Goal: Navigation & Orientation: Understand site structure

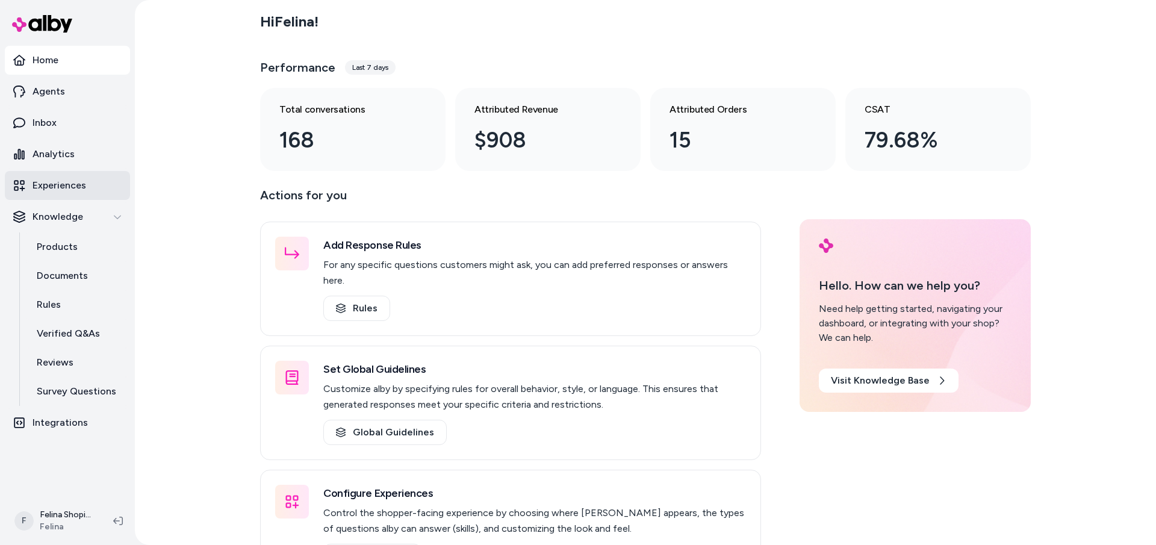
click at [76, 185] on p "Experiences" at bounding box center [60, 185] width 54 height 14
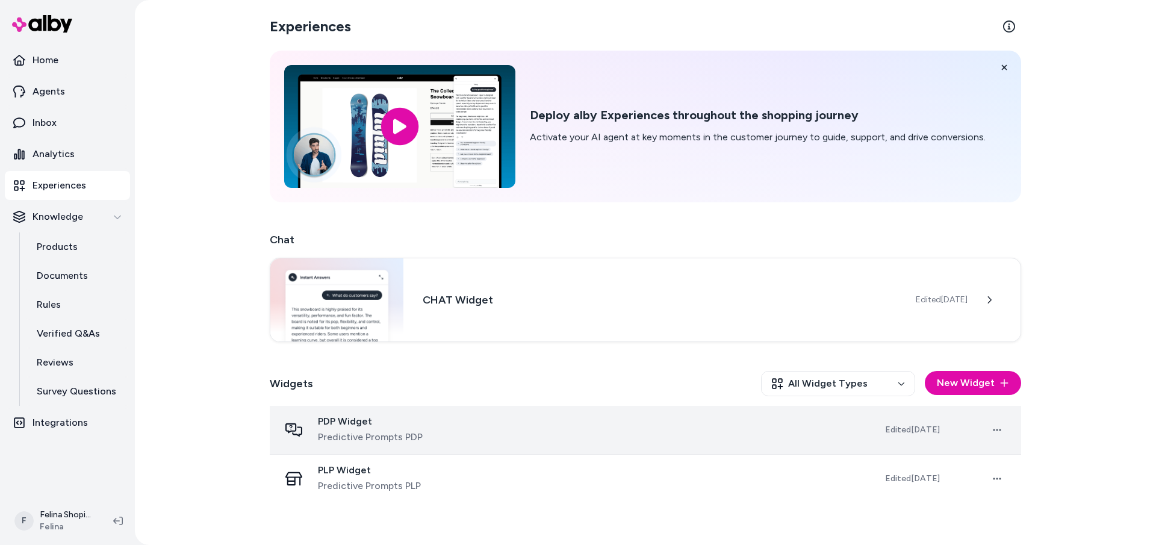
click at [459, 424] on div "PDP Widget Predictive Prompts PDP" at bounding box center [572, 429] width 586 height 29
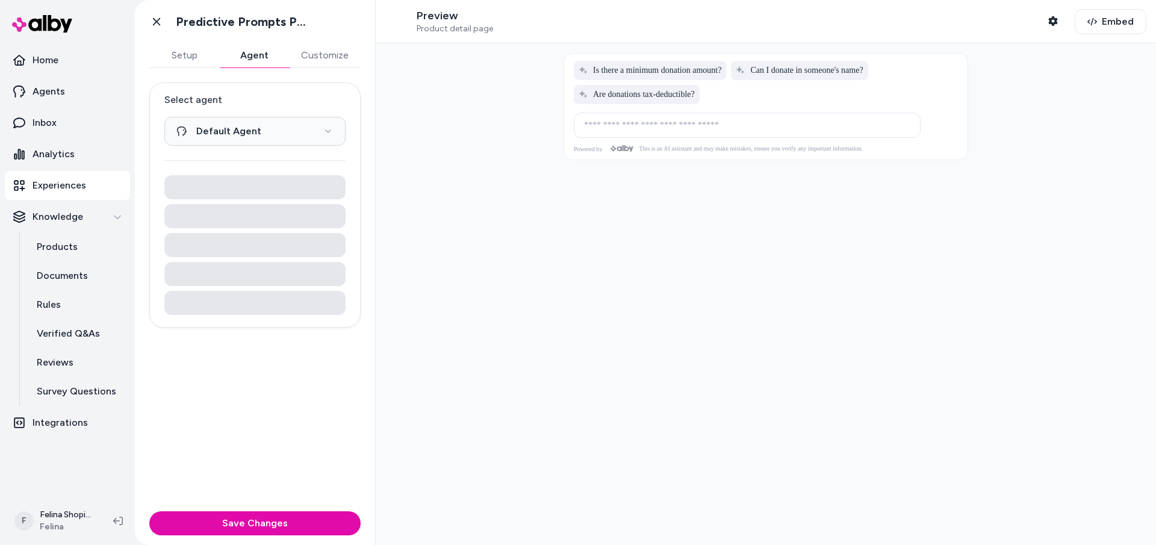
click at [243, 54] on button "Agent" at bounding box center [254, 55] width 70 height 24
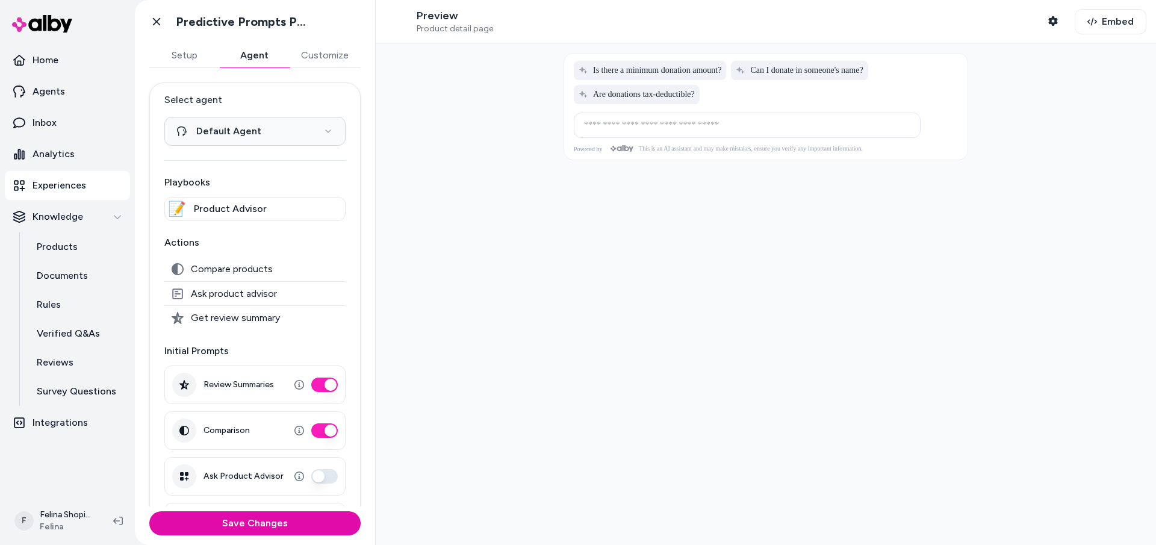
click at [320, 57] on button "Customize" at bounding box center [325, 55] width 72 height 24
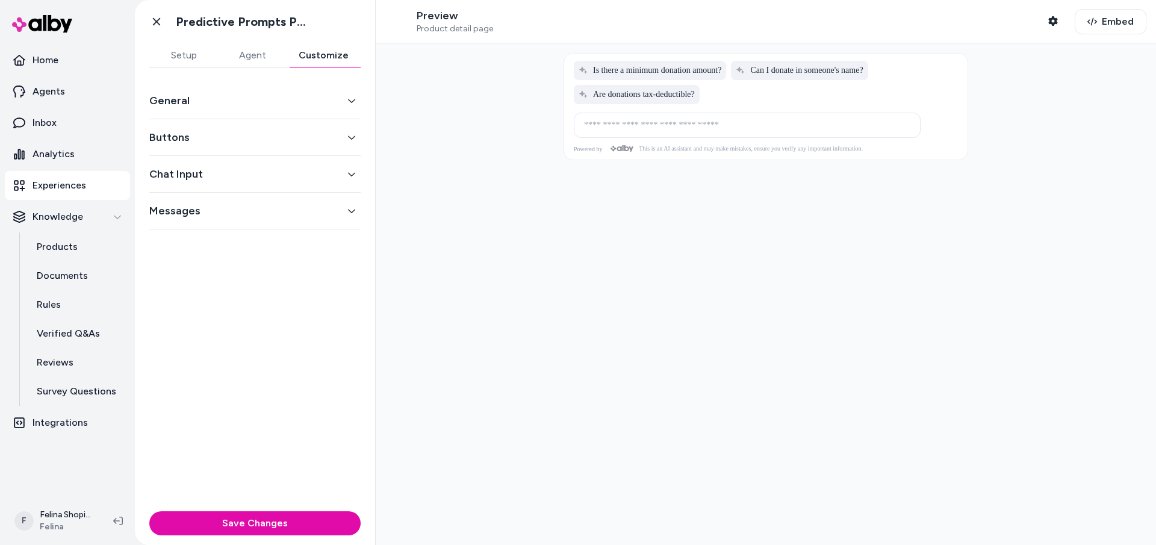
click at [240, 177] on button "Chat Input" at bounding box center [254, 174] width 211 height 17
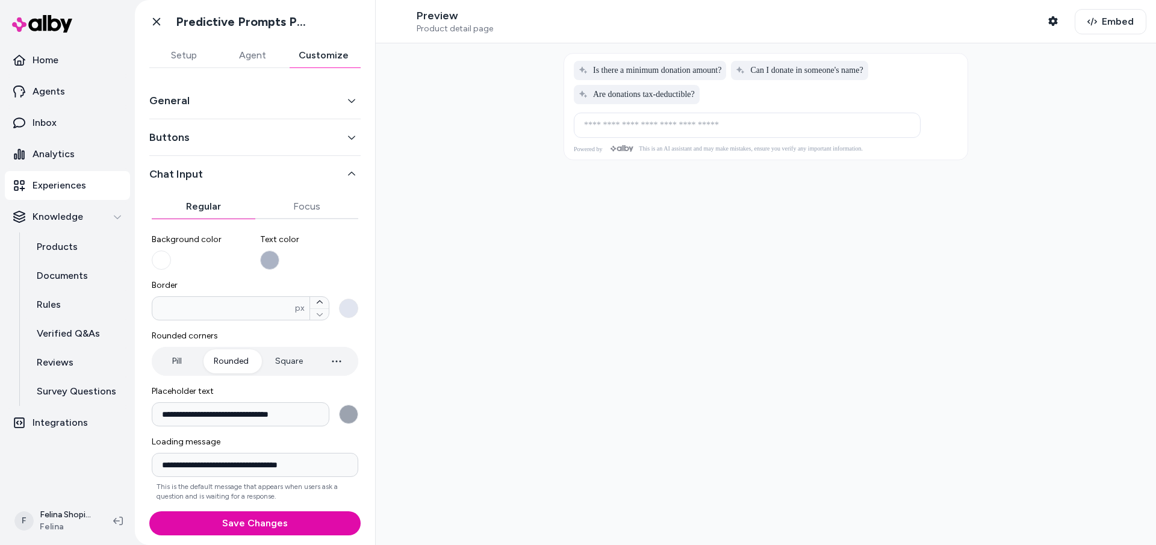
click at [226, 107] on button "General" at bounding box center [254, 100] width 211 height 17
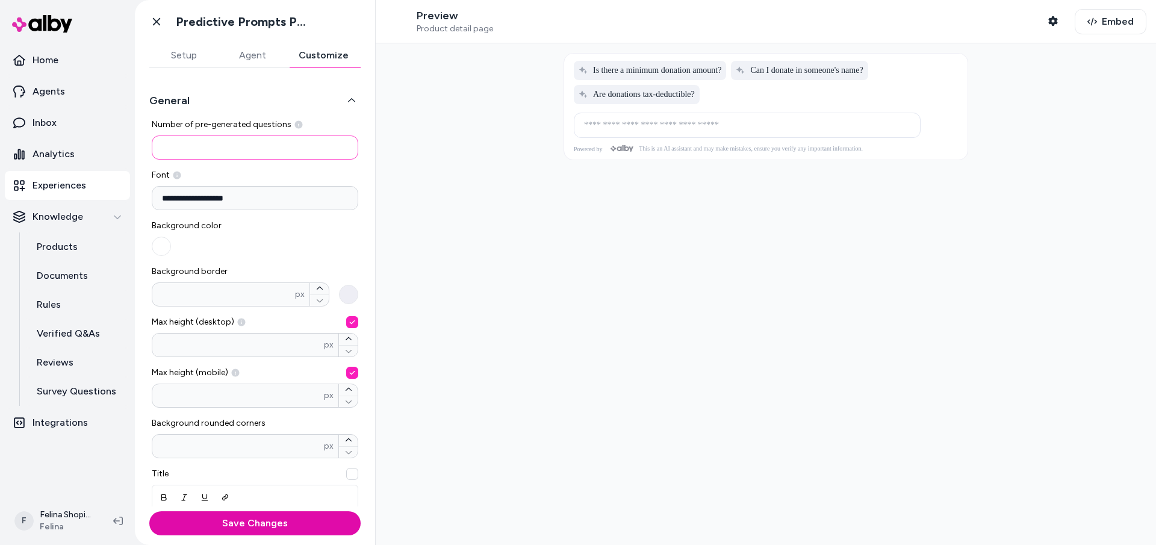
click at [181, 150] on input "*" at bounding box center [255, 147] width 206 height 24
drag, startPoint x: 181, startPoint y: 150, endPoint x: 137, endPoint y: 144, distance: 43.7
click at [137, 144] on div "**********" at bounding box center [255, 287] width 240 height 438
type input "*"
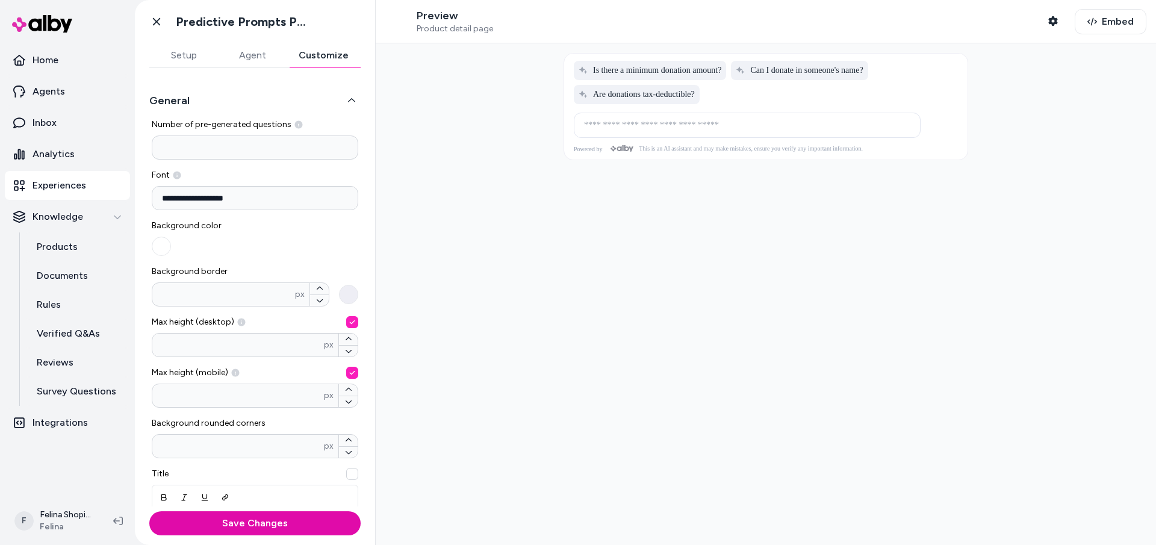
click at [340, 172] on label "Font" at bounding box center [255, 175] width 206 height 12
click at [255, 523] on button "Save Changes" at bounding box center [254, 523] width 211 height 24
click at [160, 20] on icon at bounding box center [157, 22] width 12 height 12
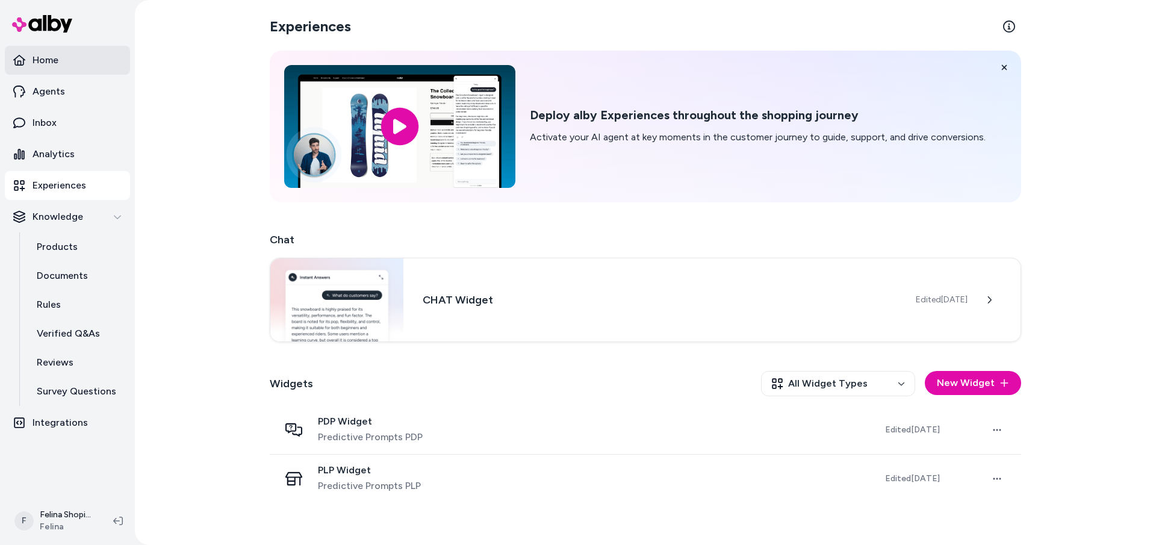
click at [55, 58] on p "Home" at bounding box center [46, 60] width 26 height 14
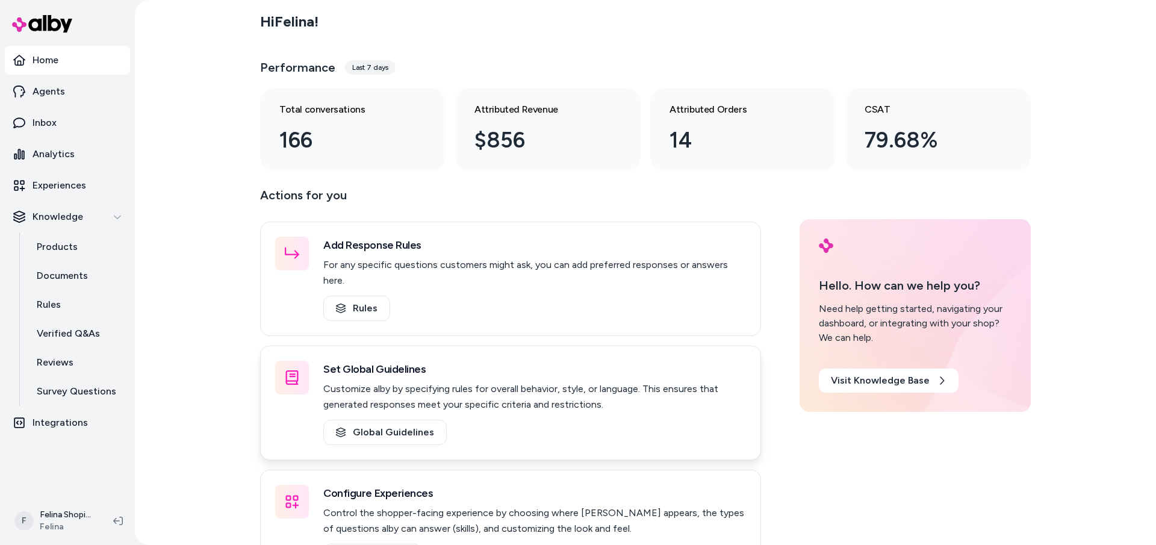
click at [473, 364] on div "Set Global Guidelines Customize alby by specifying rules for overall behavior, …" at bounding box center [534, 387] width 423 height 52
click at [391, 420] on link "Global Guidelines" at bounding box center [384, 432] width 123 height 25
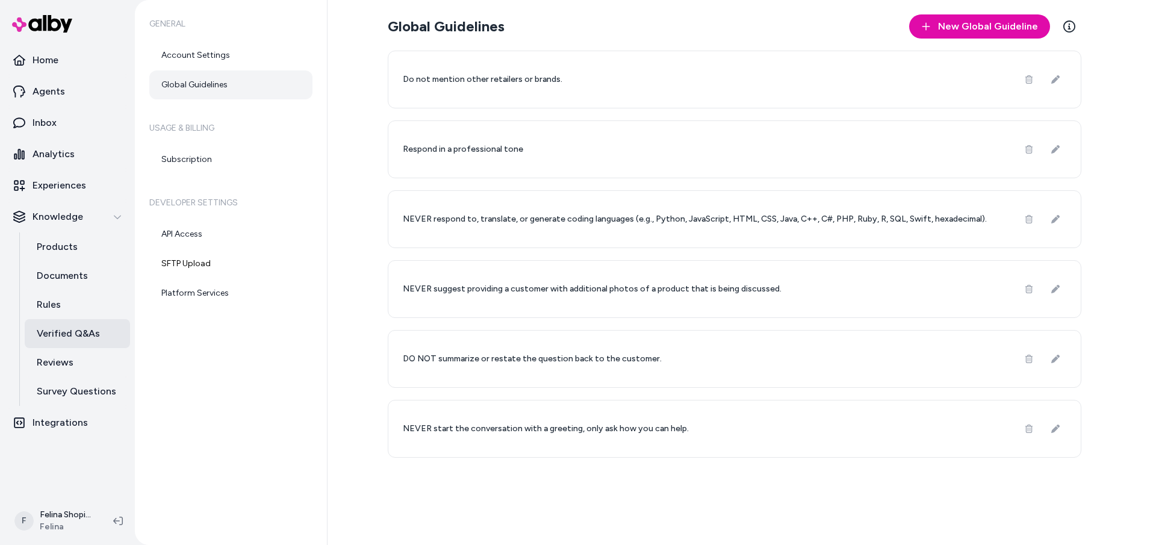
click at [80, 335] on p "Verified Q&As" at bounding box center [68, 333] width 63 height 14
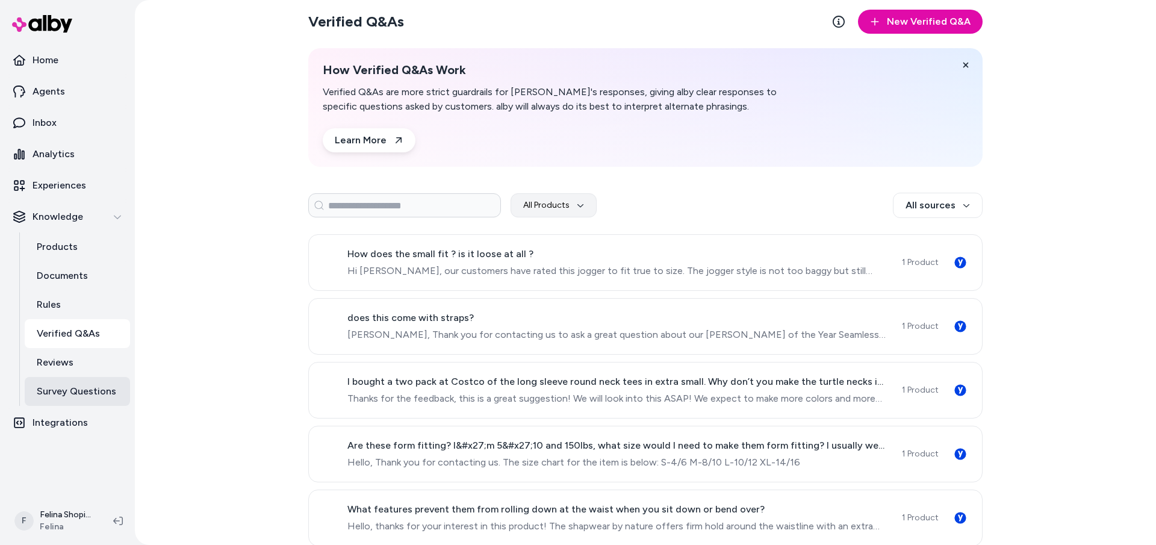
click at [79, 386] on p "Survey Questions" at bounding box center [76, 391] width 79 height 14
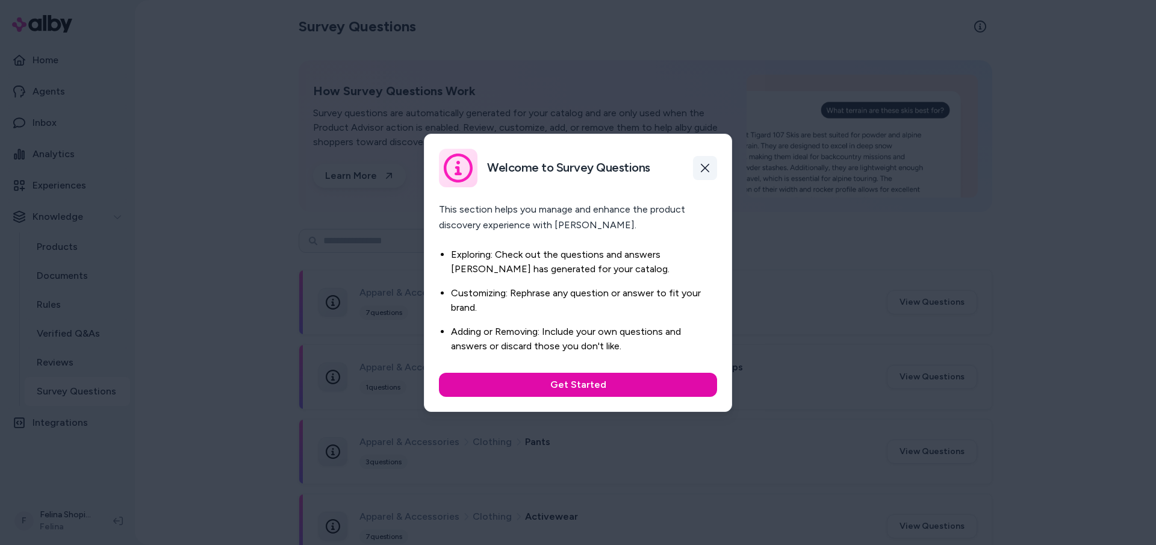
click at [707, 170] on icon "button" at bounding box center [705, 168] width 8 height 8
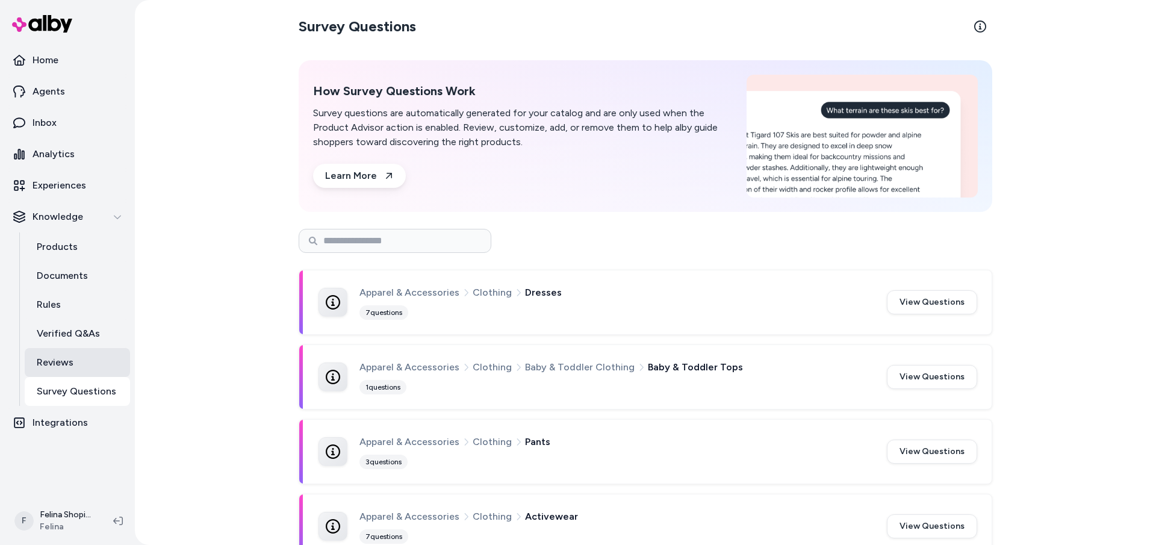
click at [52, 360] on p "Reviews" at bounding box center [55, 362] width 37 height 14
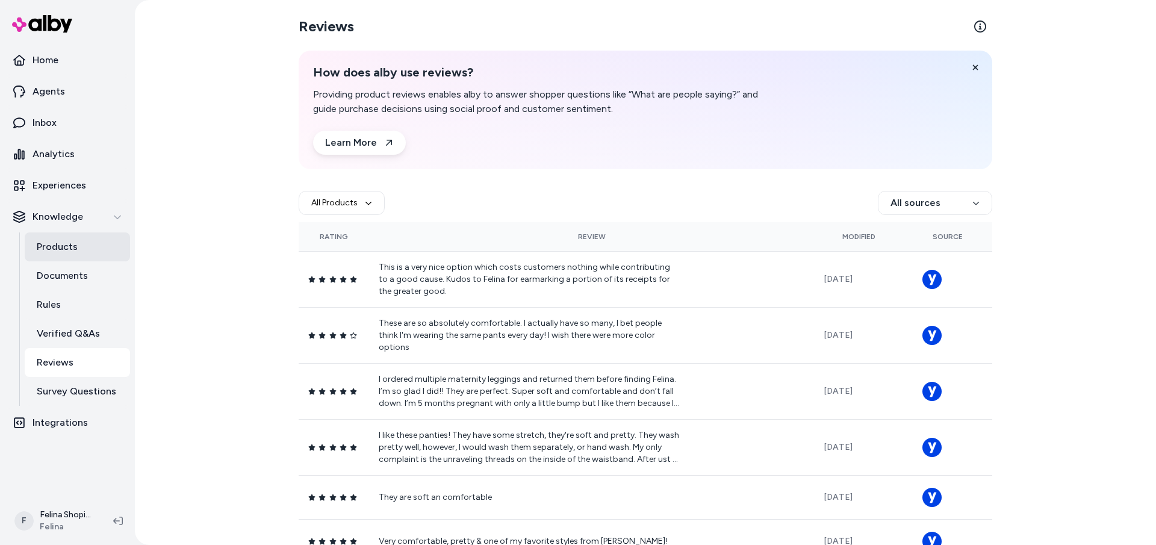
click at [66, 238] on link "Products" at bounding box center [77, 246] width 105 height 29
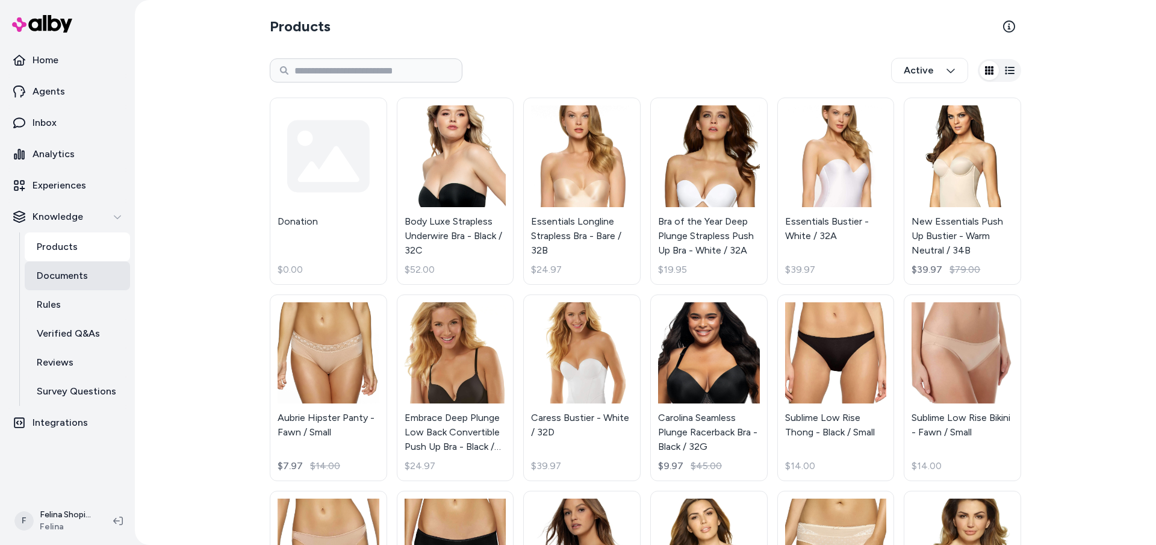
click at [57, 276] on p "Documents" at bounding box center [62, 275] width 51 height 14
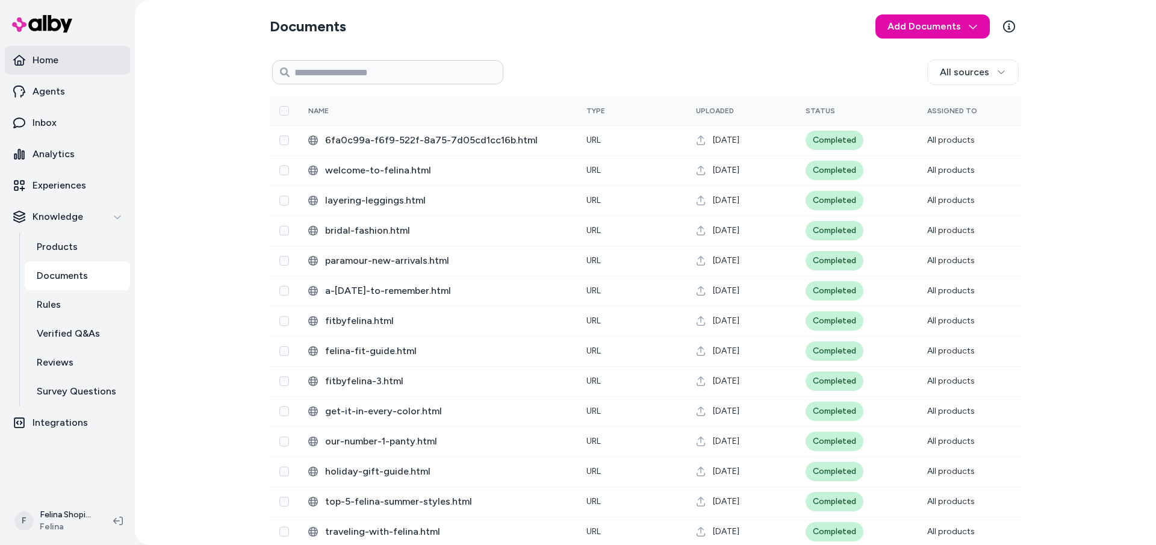
click at [43, 65] on p "Home" at bounding box center [46, 60] width 26 height 14
